Goal: Check status: Check status

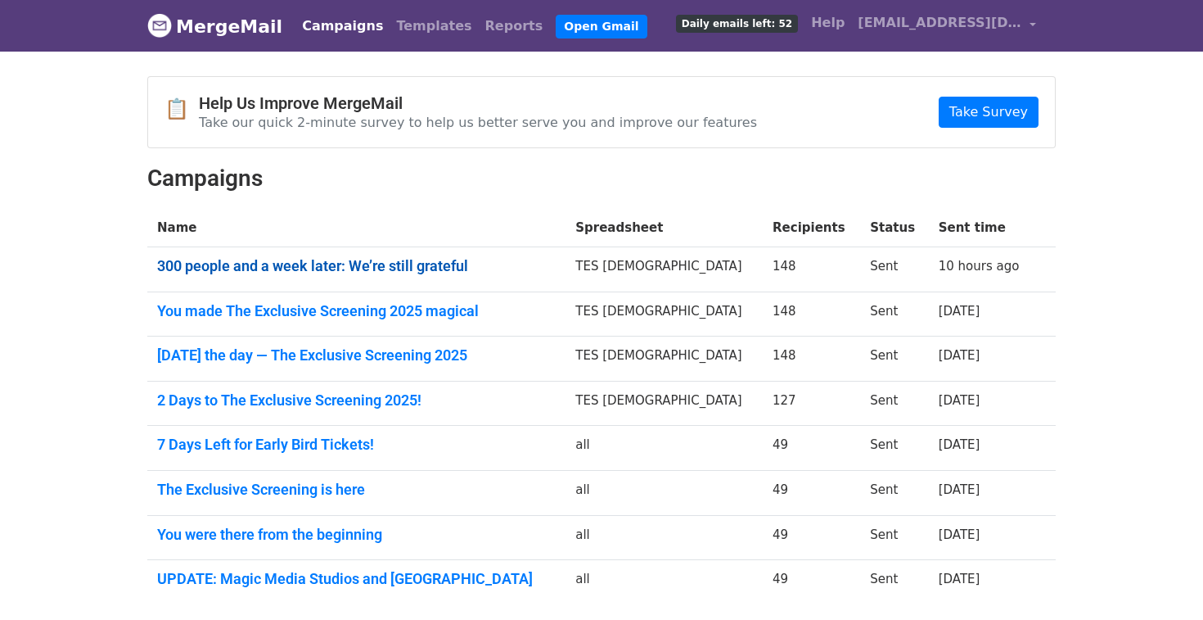
click at [269, 260] on link "300 people and a week later: We’re still grateful" at bounding box center [356, 266] width 399 height 18
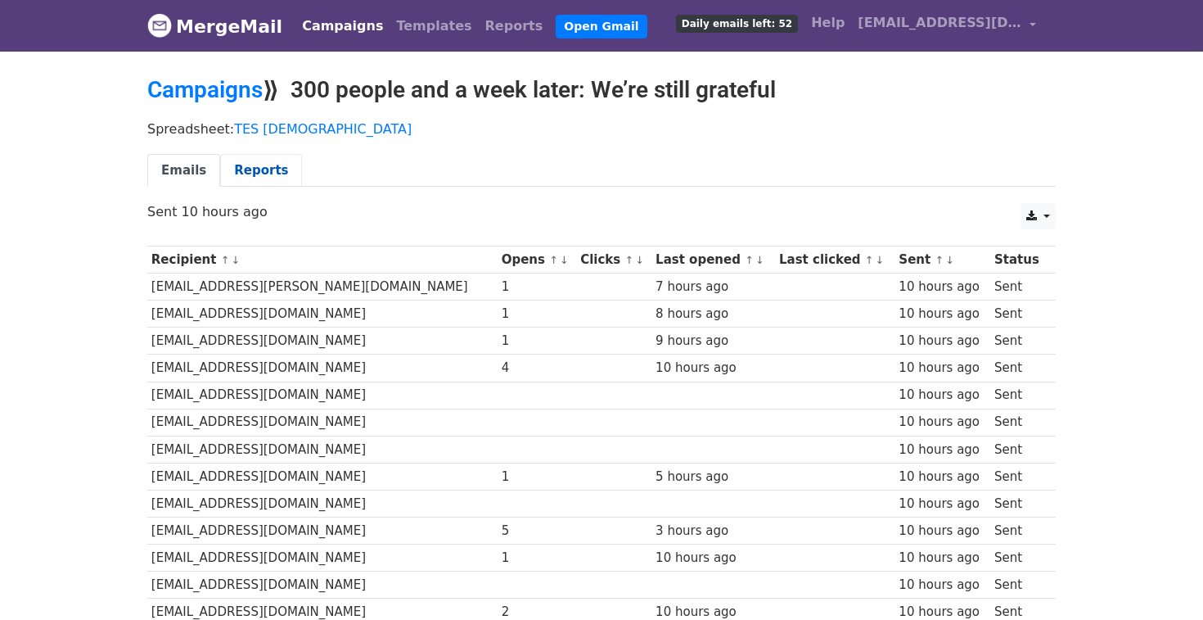
click at [264, 157] on link "Reports" at bounding box center [261, 171] width 82 height 34
